Goal: Task Accomplishment & Management: Manage account settings

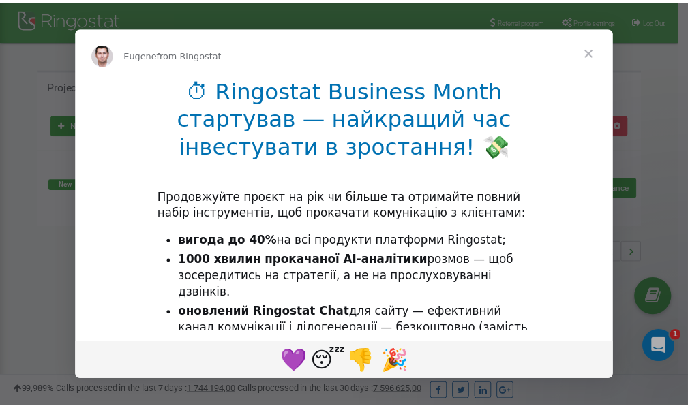
scroll to position [204, 0]
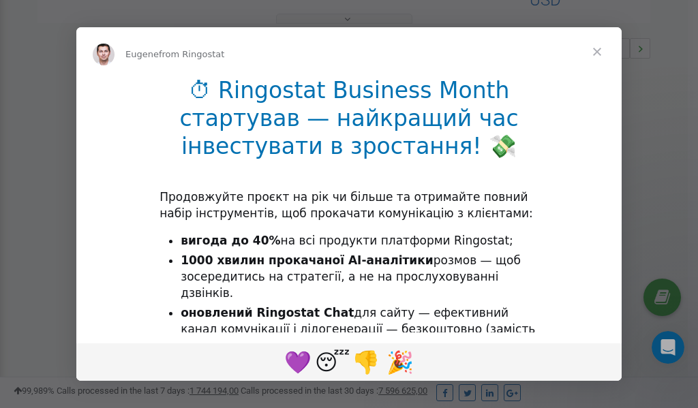
click at [599, 50] on span "Close" at bounding box center [597, 51] width 49 height 49
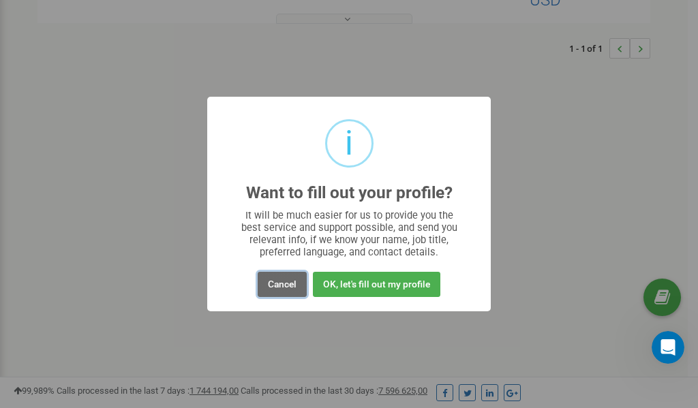
click at [288, 285] on button "Cancel" at bounding box center [282, 284] width 49 height 25
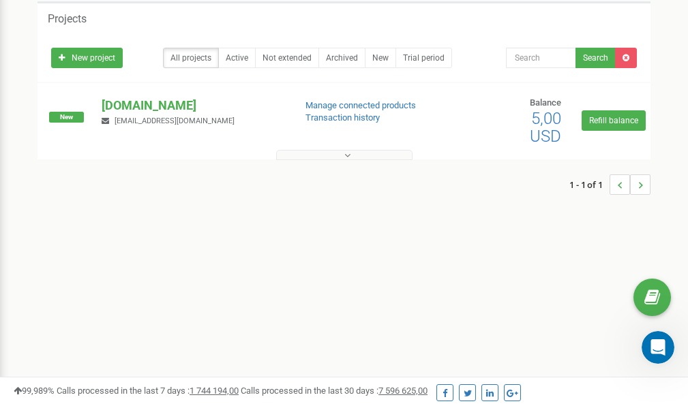
scroll to position [0, 0]
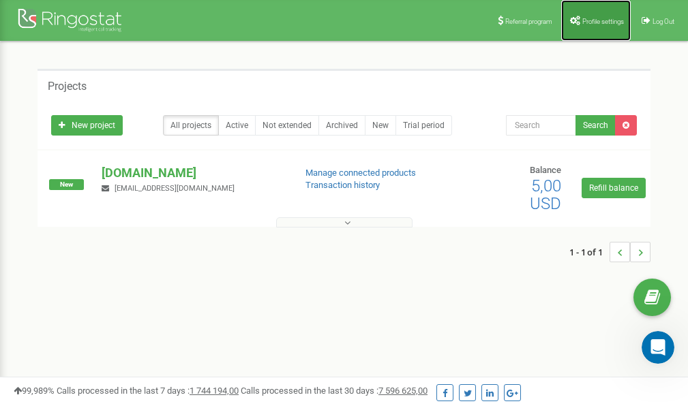
click at [589, 23] on span "Profile settings" at bounding box center [603, 22] width 42 height 8
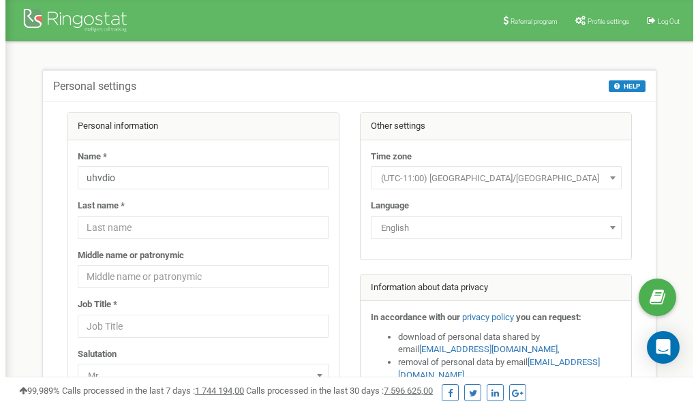
scroll to position [68, 0]
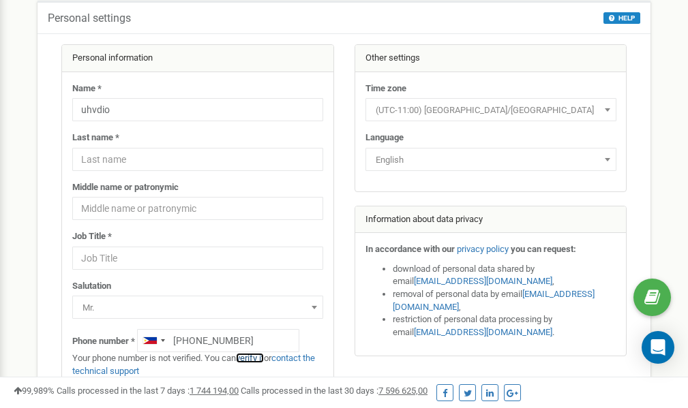
click at [258, 358] on link "verify it" at bounding box center [250, 358] width 28 height 10
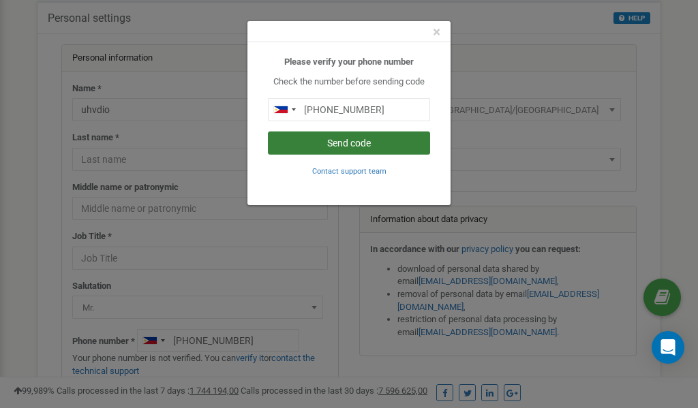
click at [328, 143] on button "Send code" at bounding box center [349, 143] width 162 height 23
